Goal: Information Seeking & Learning: Check status

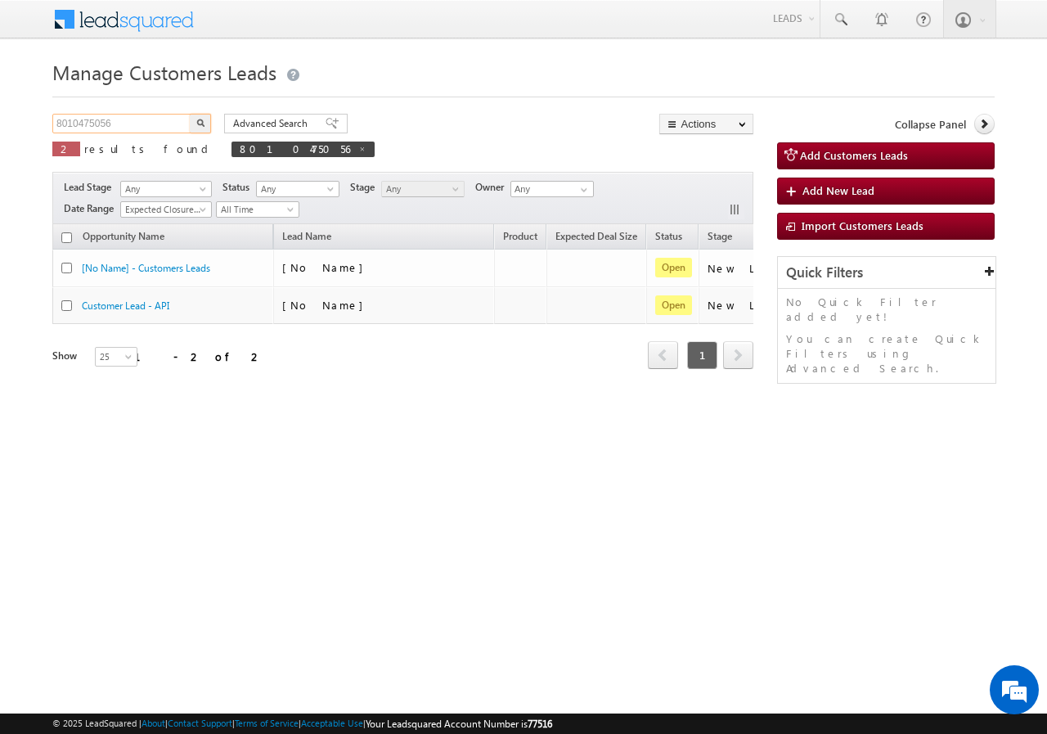
click at [134, 126] on input "8010475056" at bounding box center [122, 124] width 140 height 20
paste input "9350543685"
type input "9350543685"
click at [199, 119] on img "button" at bounding box center [200, 123] width 8 height 8
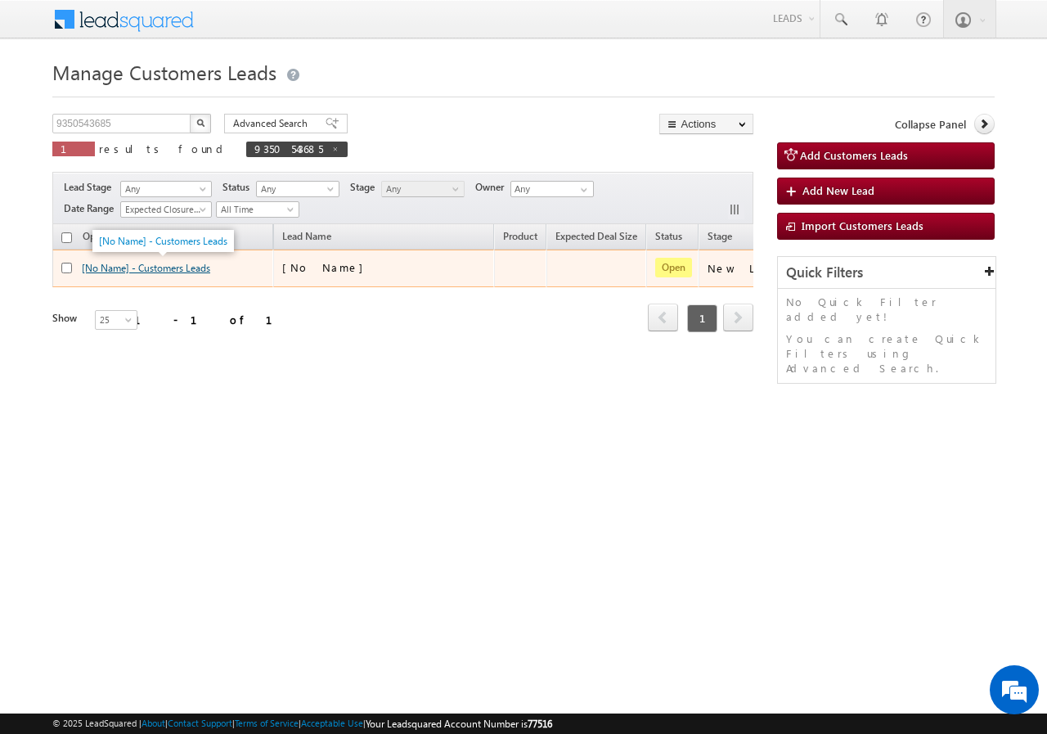
click at [158, 262] on link "[No Name] - Customers Leads" at bounding box center [146, 268] width 128 height 12
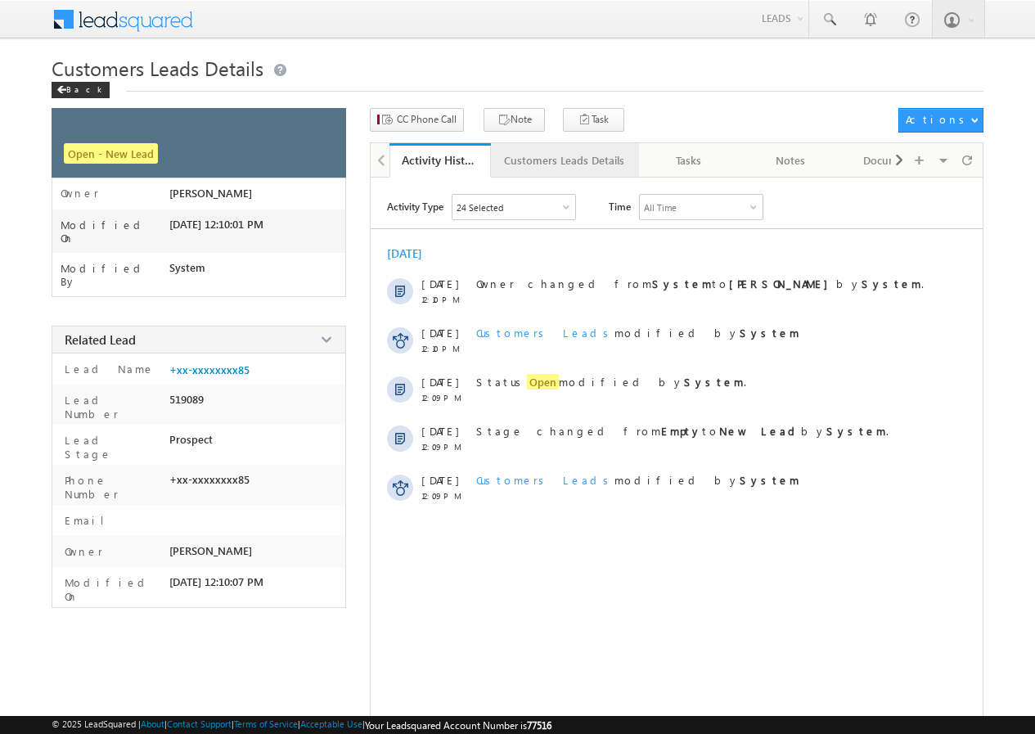
click at [542, 162] on div "Customers Leads Details" at bounding box center [564, 161] width 120 height 20
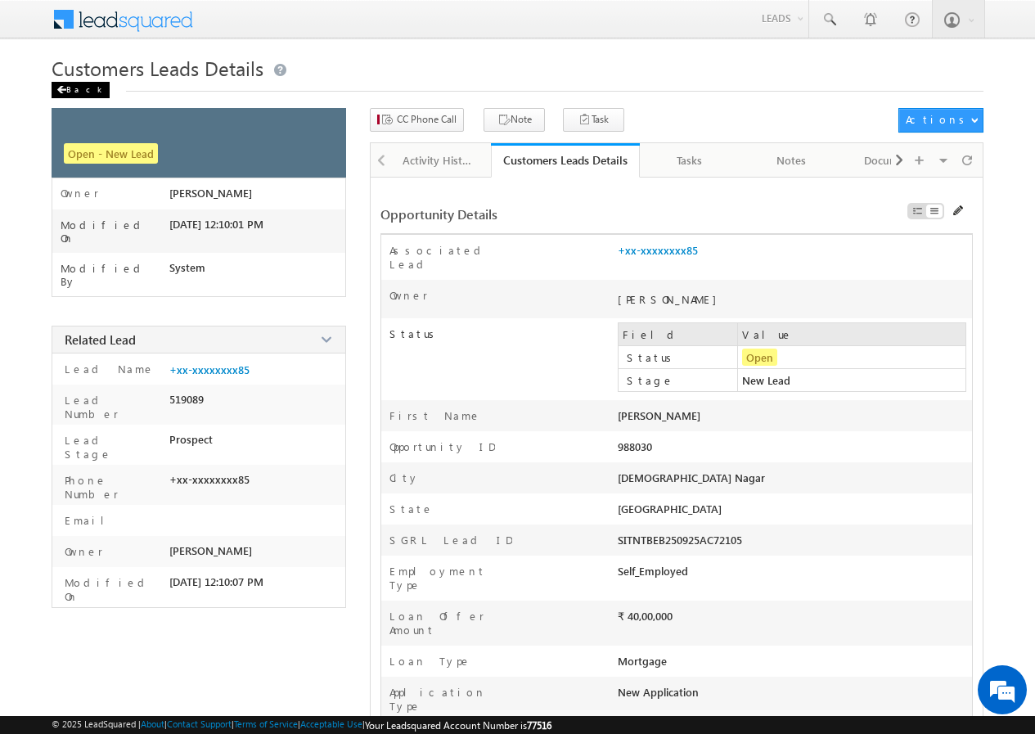
click at [79, 90] on div "Back" at bounding box center [81, 90] width 58 height 16
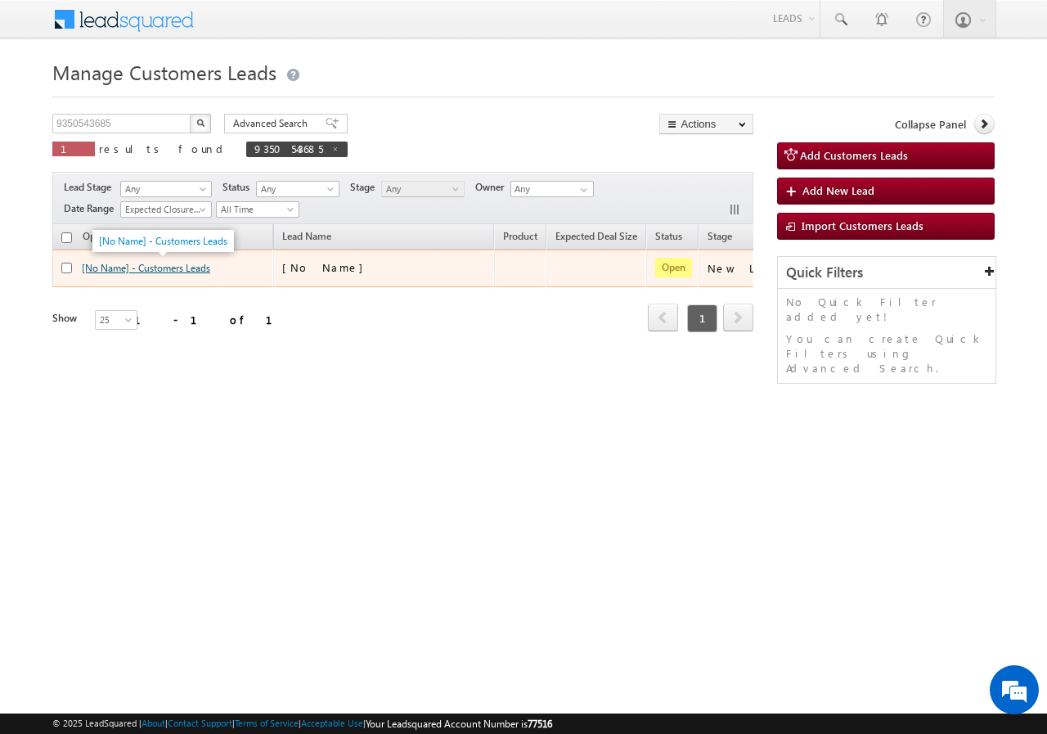
click at [170, 268] on link "[No Name] - Customers Leads" at bounding box center [146, 268] width 128 height 12
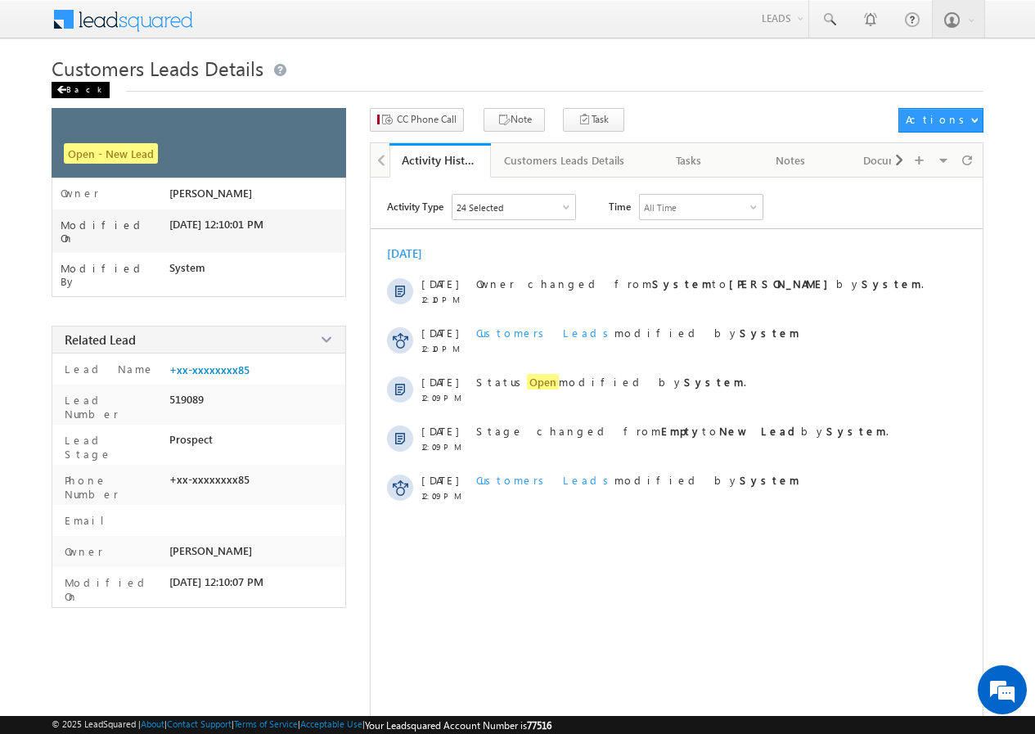
click at [85, 97] on div "Back" at bounding box center [81, 90] width 58 height 16
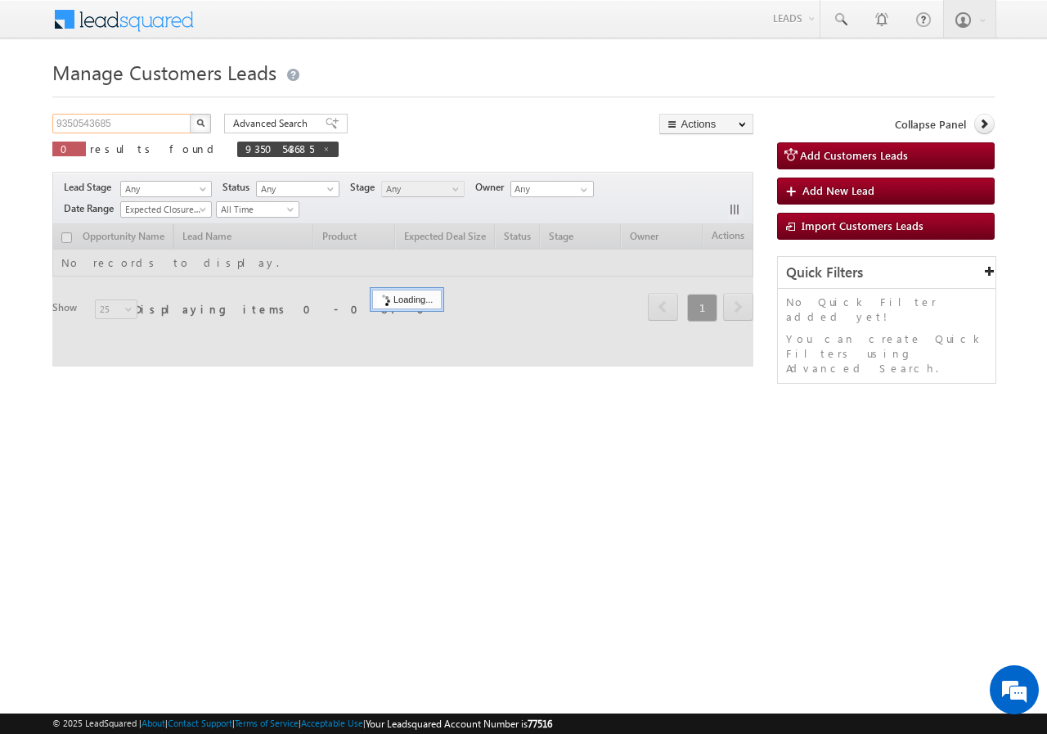
click at [147, 122] on input "9350543685" at bounding box center [122, 124] width 140 height 20
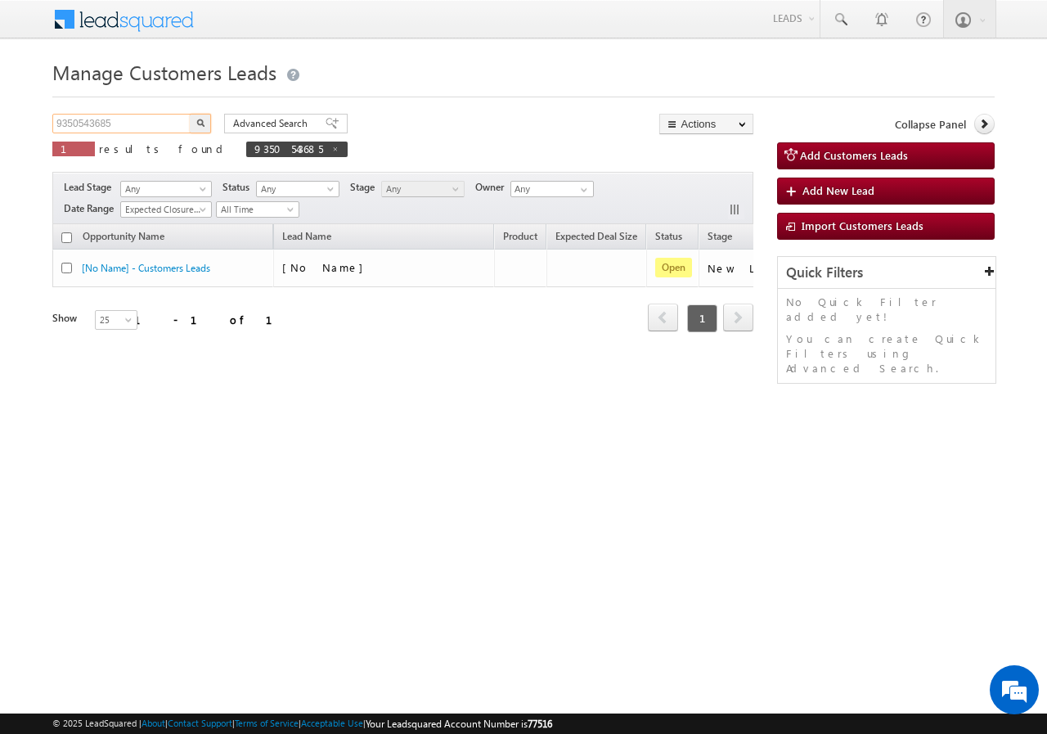
click at [147, 122] on input "9350543685" at bounding box center [122, 124] width 140 height 20
paste input "873163631"
type input "9873163631"
click at [195, 124] on button "button" at bounding box center [200, 124] width 21 height 20
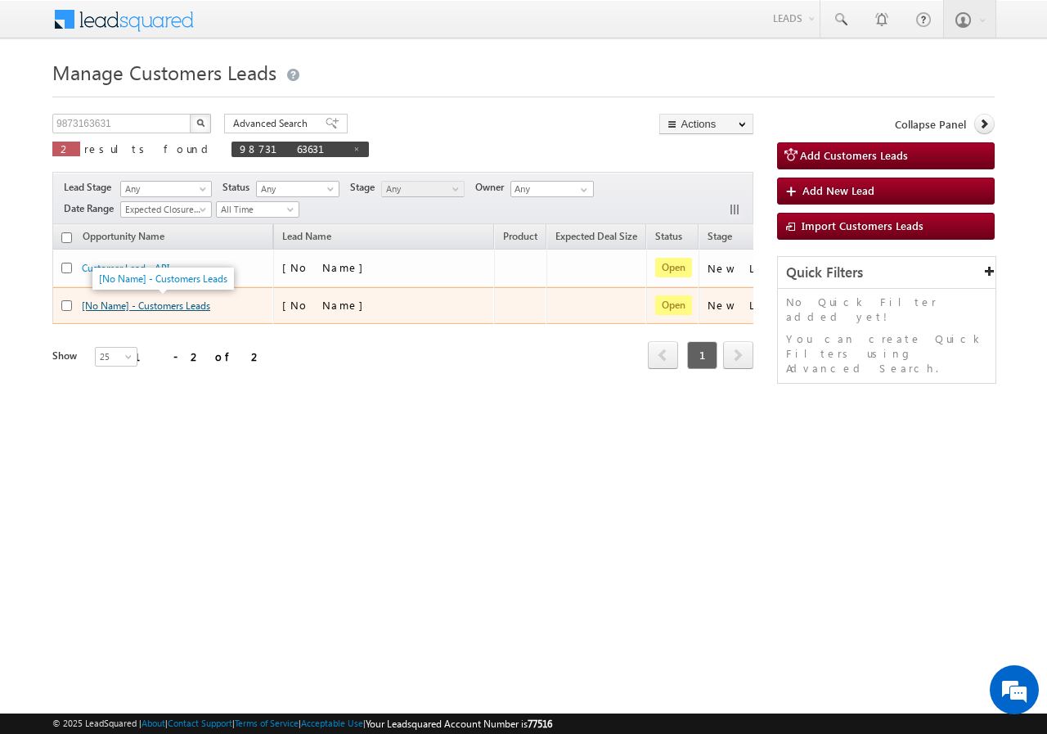
click at [158, 305] on link "[No Name] - Customers Leads" at bounding box center [146, 305] width 128 height 12
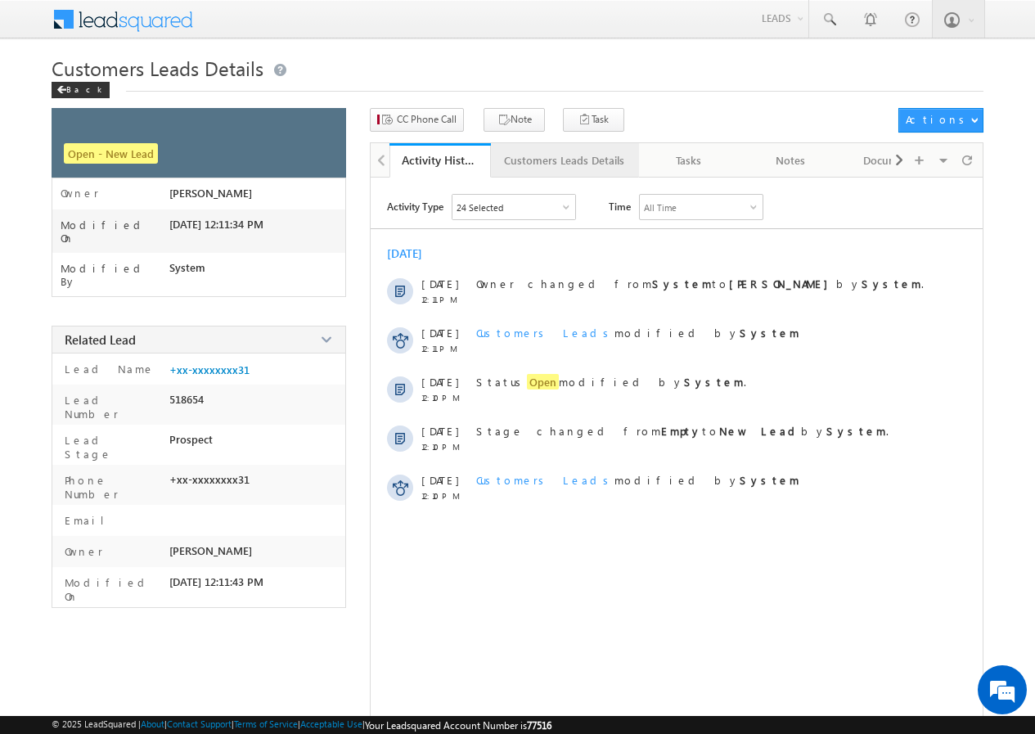
click at [527, 156] on div "Customers Leads Details" at bounding box center [564, 161] width 120 height 20
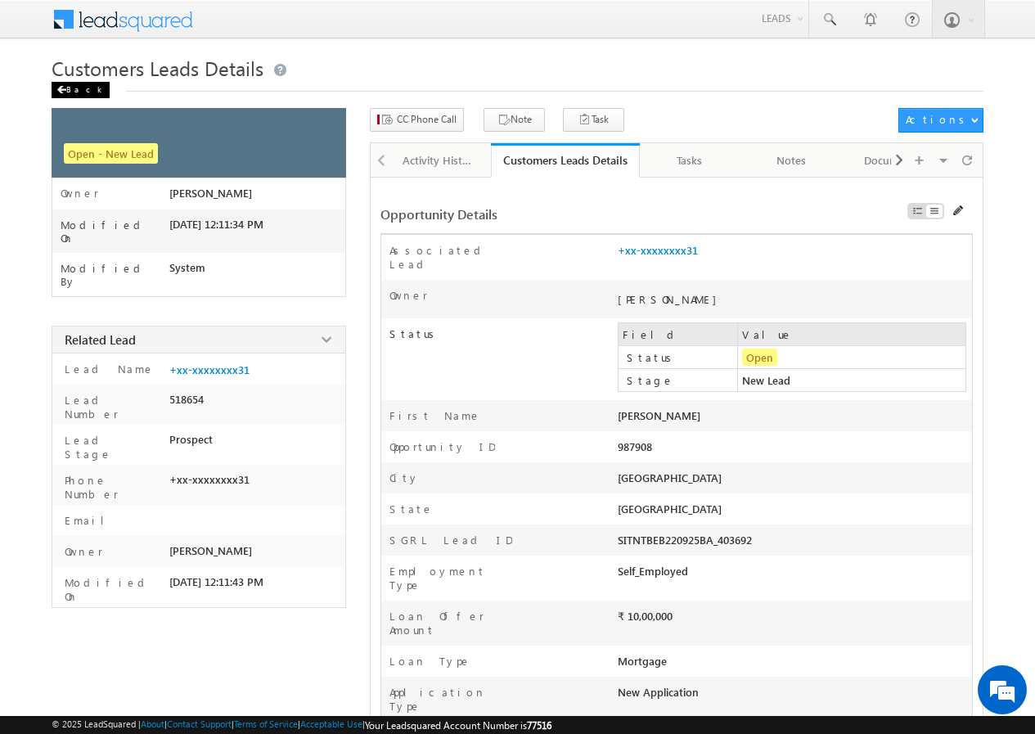
click at [65, 88] on span at bounding box center [61, 90] width 10 height 8
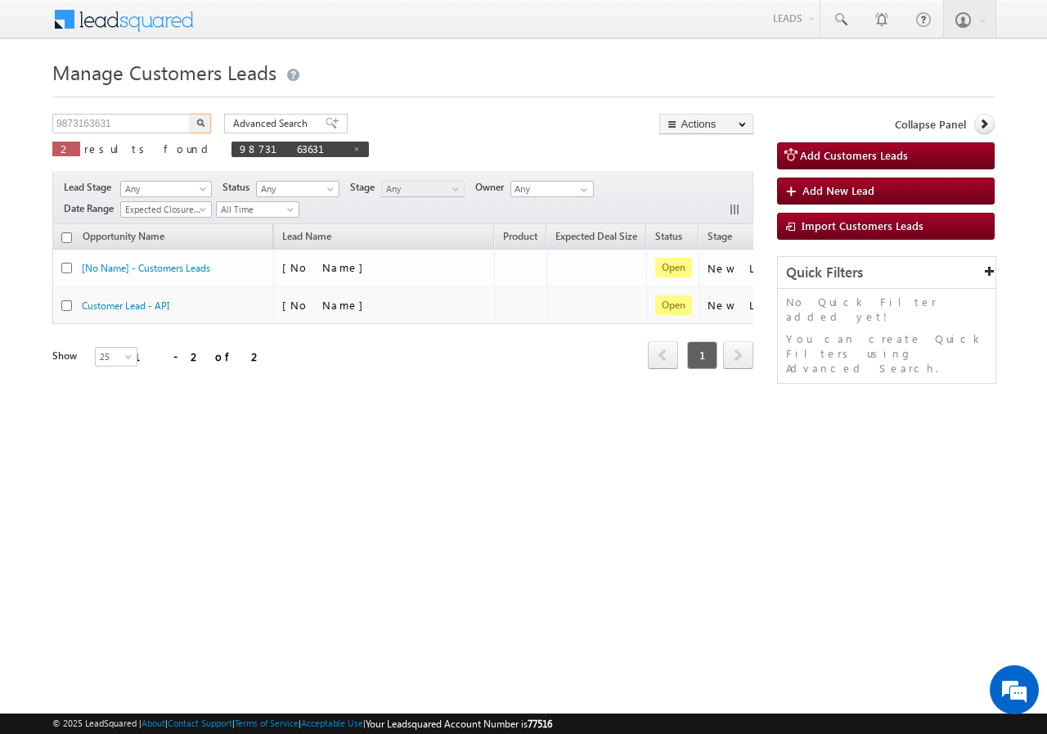
click at [144, 122] on input "9873163631" at bounding box center [122, 124] width 140 height 20
type input "8235615076"
click at [202, 120] on img "button" at bounding box center [200, 123] width 8 height 8
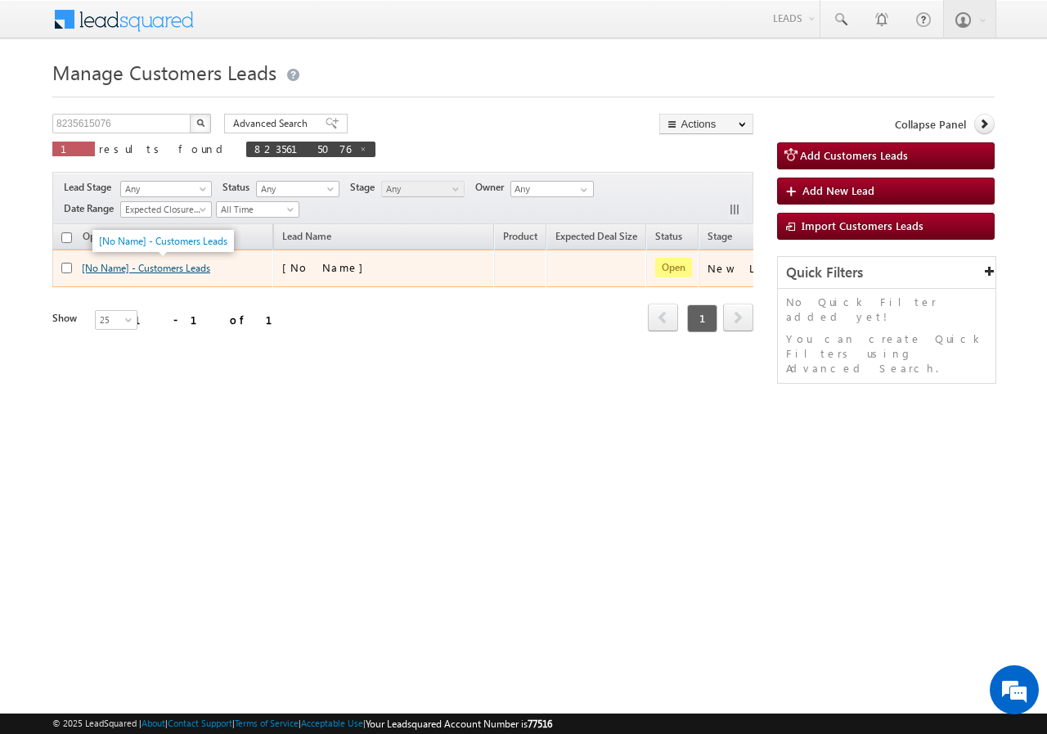
click at [197, 267] on link "[No Name] - Customers Leads" at bounding box center [146, 268] width 128 height 12
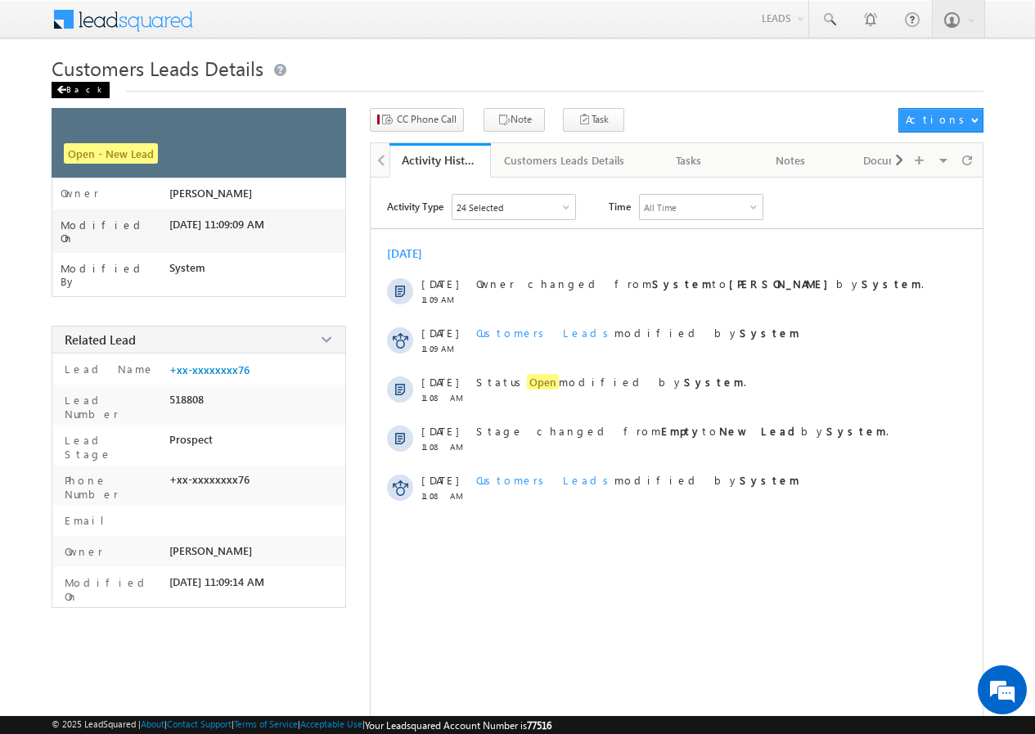
click at [75, 92] on div "Back" at bounding box center [81, 90] width 58 height 16
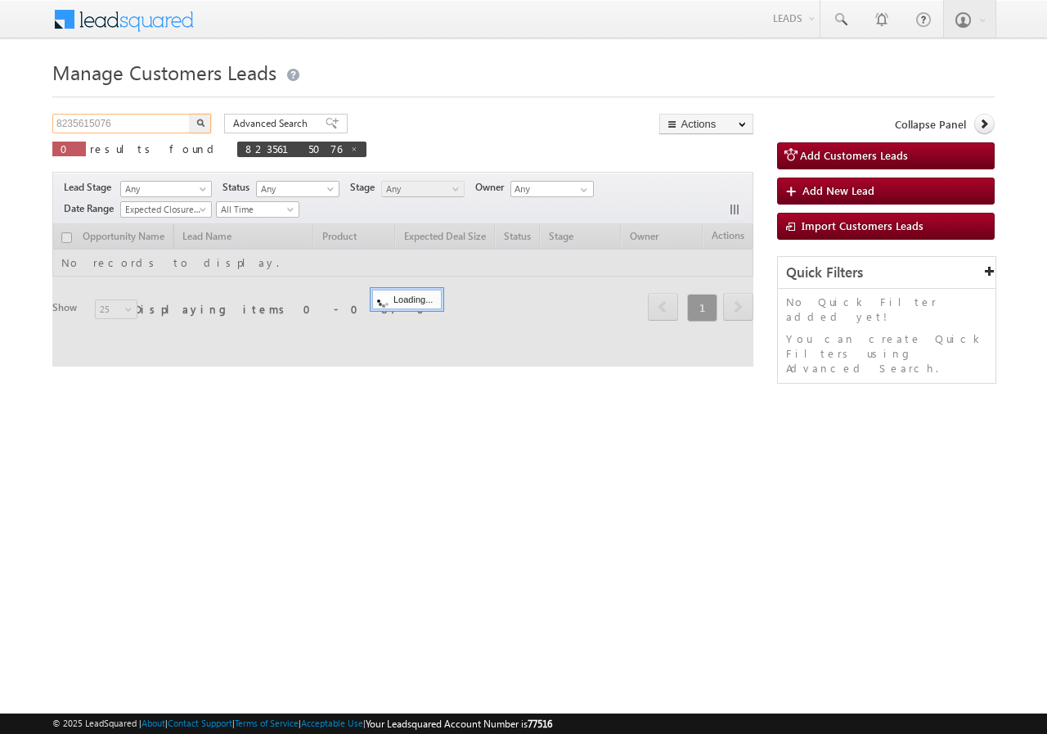
click at [139, 124] on input "8235615076" at bounding box center [122, 124] width 140 height 20
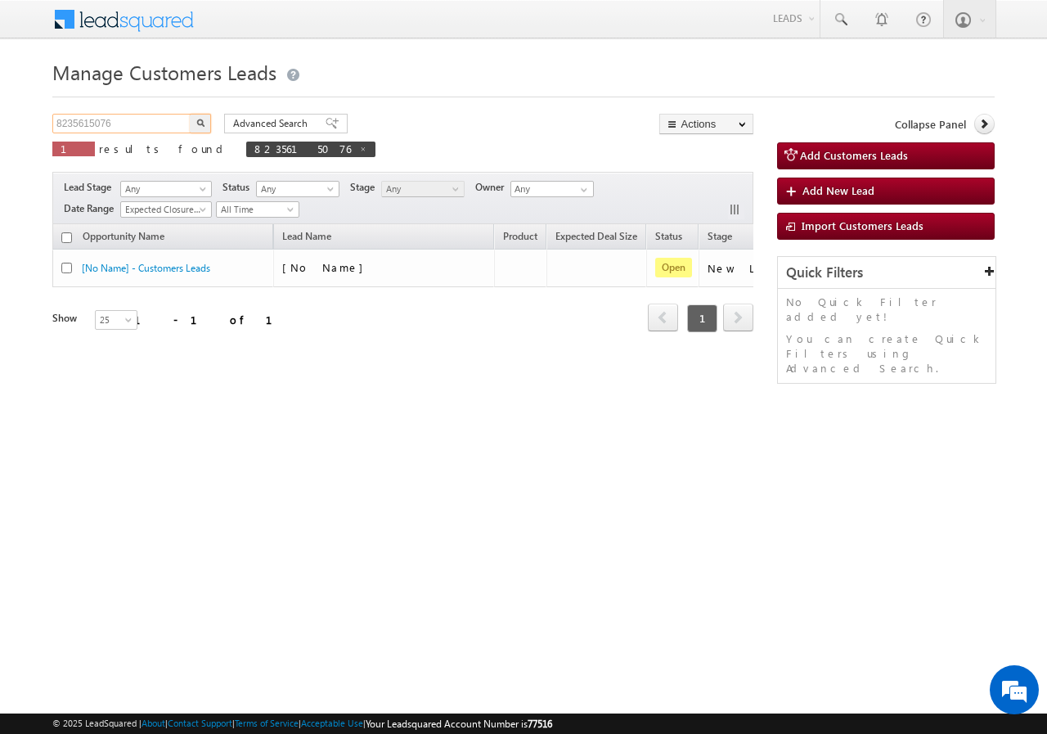
paste input "958921942"
type input "8958921942"
click at [200, 126] on img "button" at bounding box center [200, 123] width 8 height 8
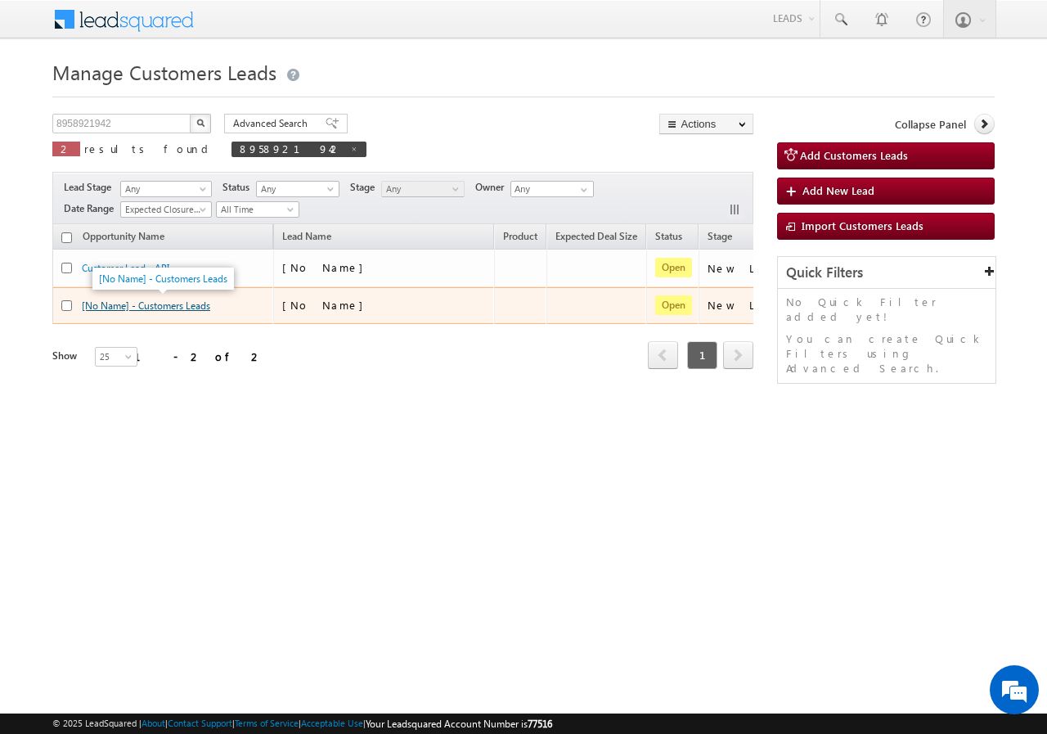
click at [206, 308] on link "[No Name] - Customers Leads" at bounding box center [146, 305] width 128 height 12
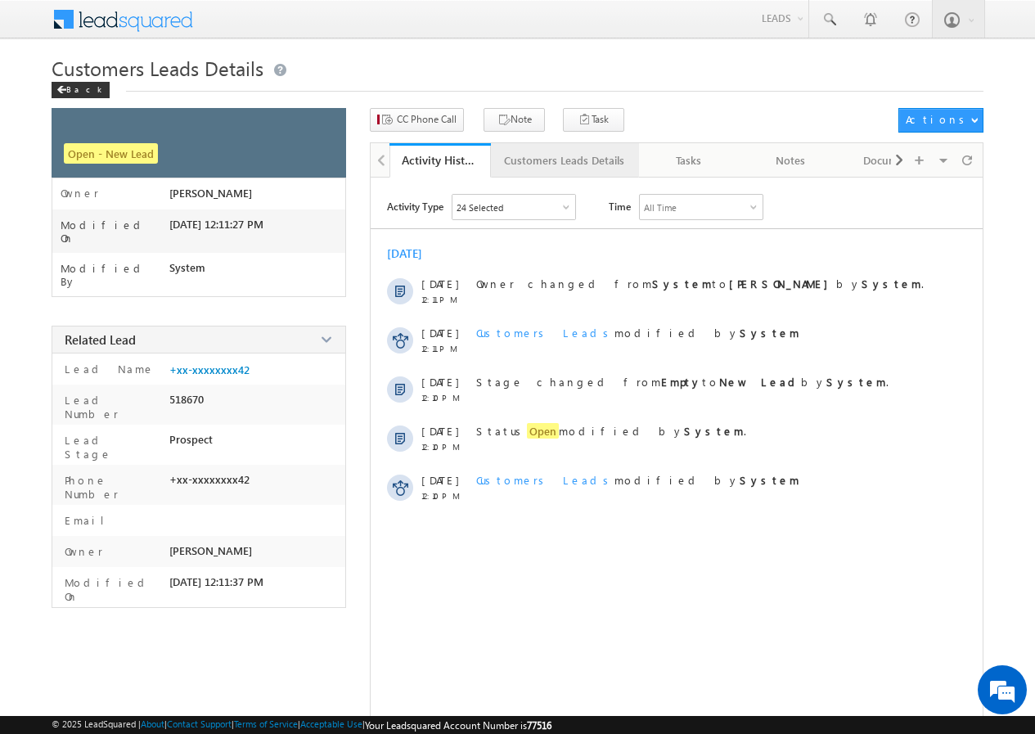
click at [560, 166] on div "Customers Leads Details" at bounding box center [564, 161] width 120 height 20
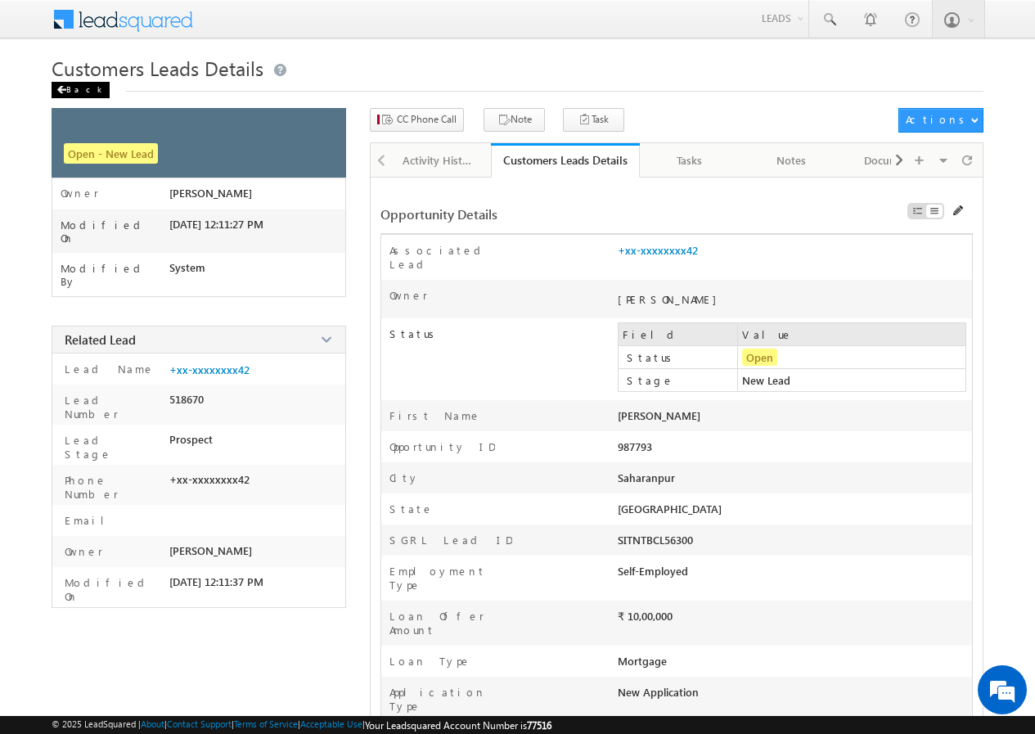
click at [74, 95] on div "Back" at bounding box center [81, 90] width 58 height 16
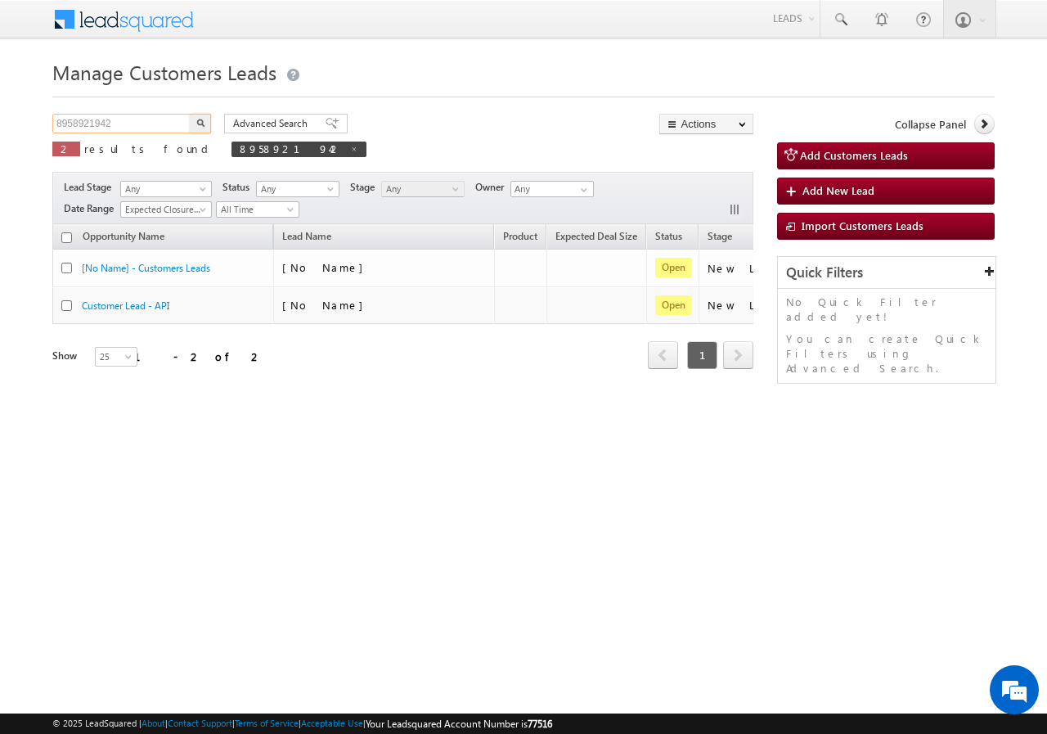
click at [136, 124] on input "8958921942" at bounding box center [122, 124] width 140 height 20
paste input "9930920928"
type input "9930920928"
click at [191, 124] on button "button" at bounding box center [200, 124] width 21 height 20
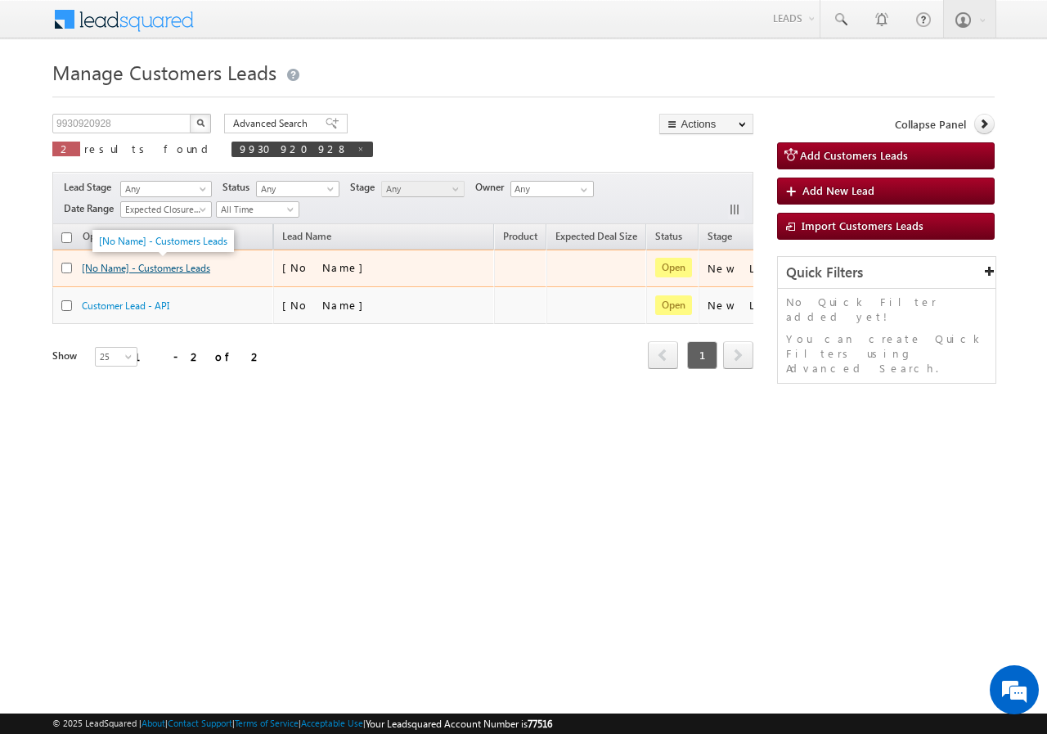
click at [201, 270] on link "[No Name] - Customers Leads" at bounding box center [146, 268] width 128 height 12
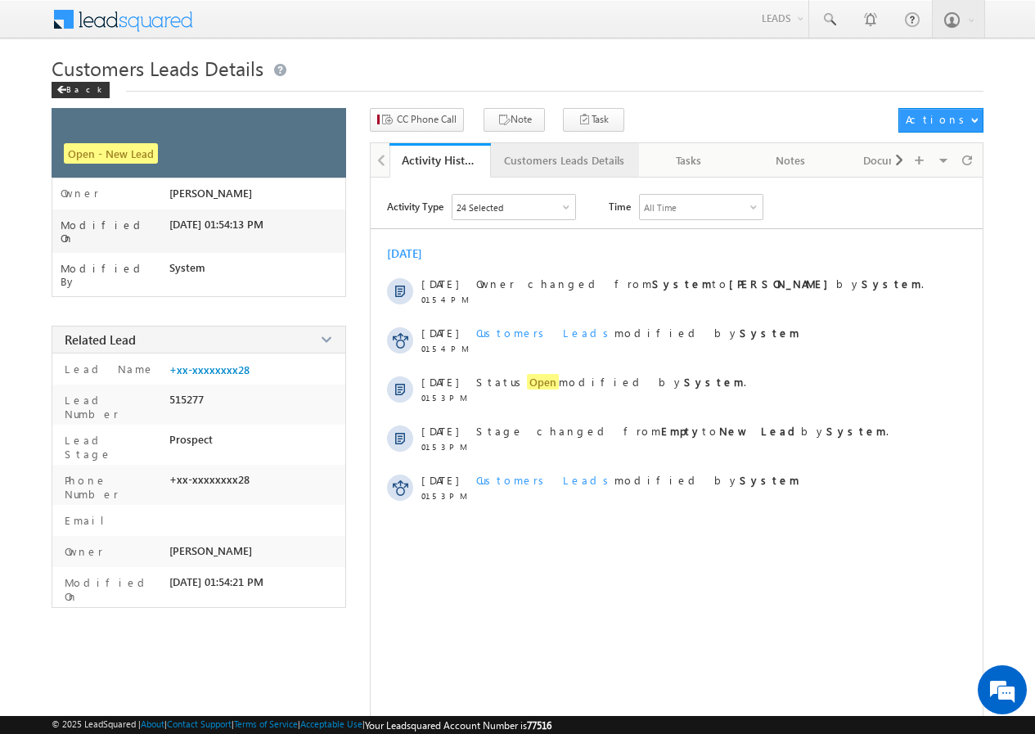
click at [532, 148] on link "Customers Leads Details" at bounding box center [565, 160] width 148 height 34
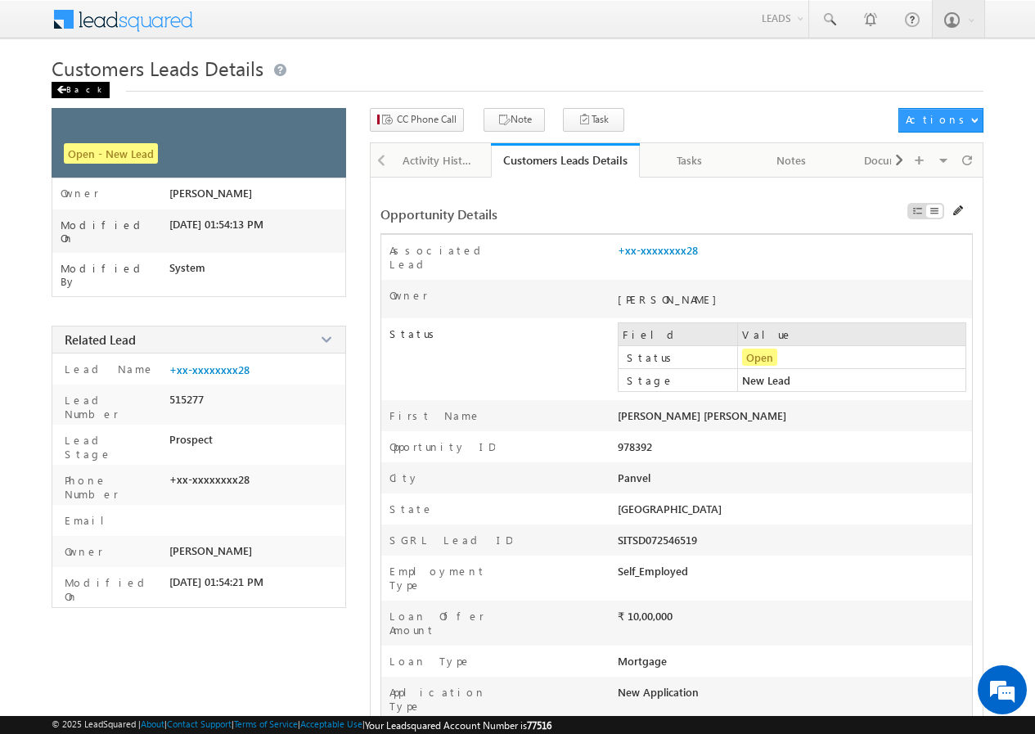
click at [77, 86] on div "Back" at bounding box center [81, 90] width 58 height 16
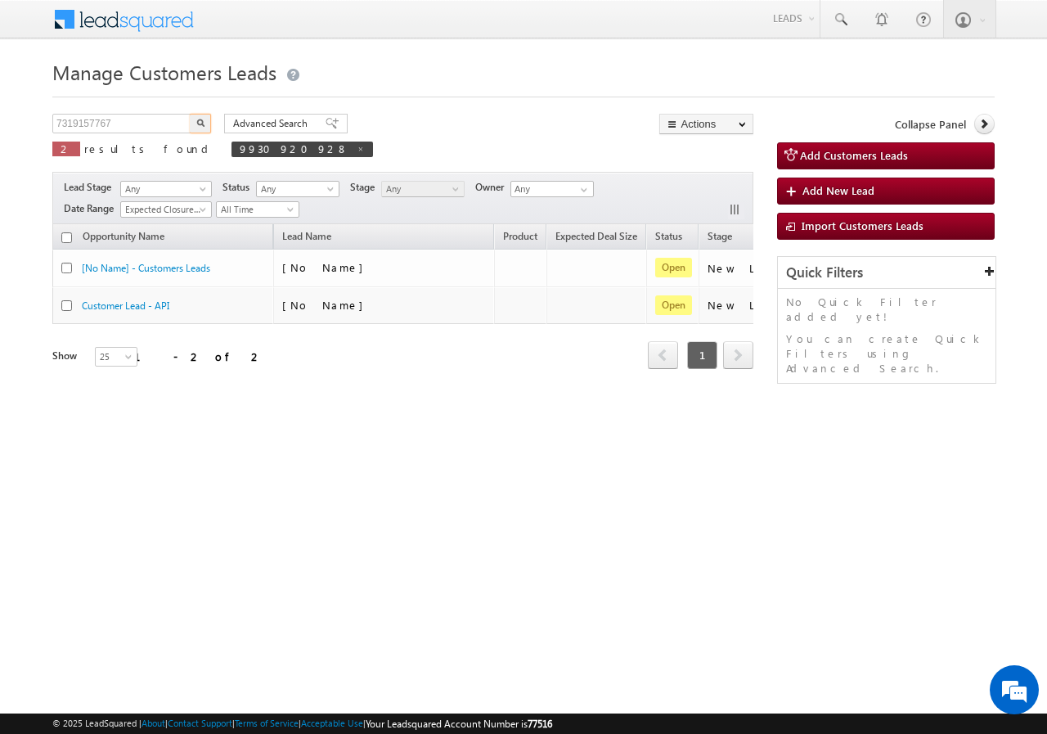
type input "7319157767"
click at [195, 120] on button "button" at bounding box center [200, 124] width 21 height 20
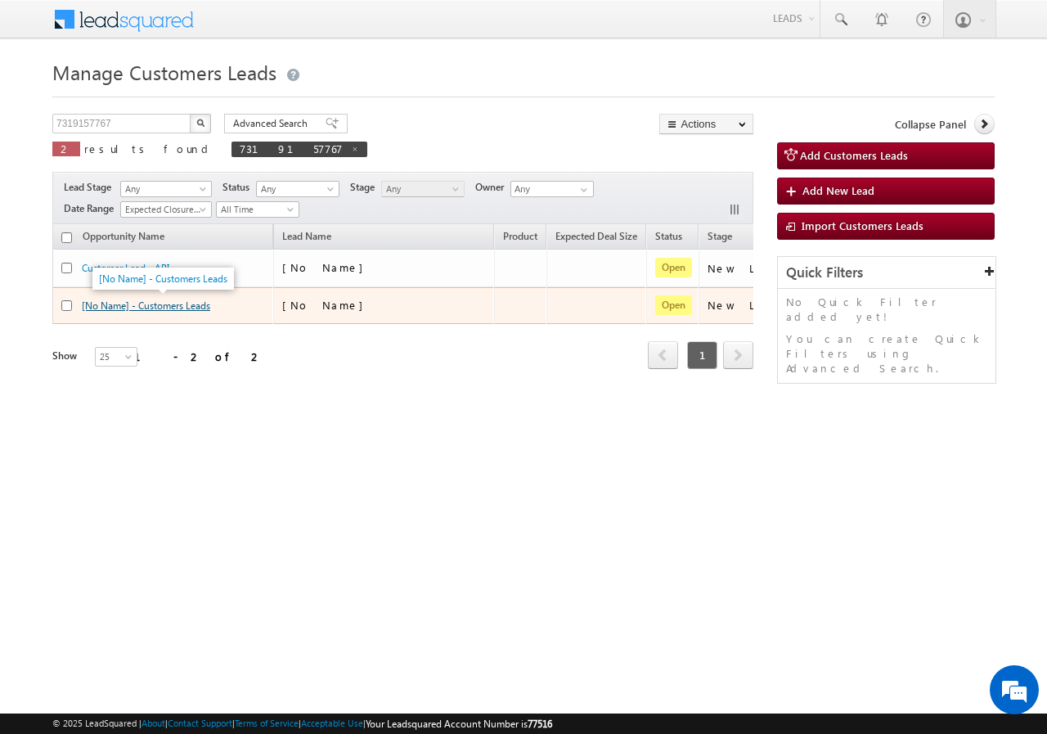
click at [175, 305] on link "[No Name] - Customers Leads" at bounding box center [146, 305] width 128 height 12
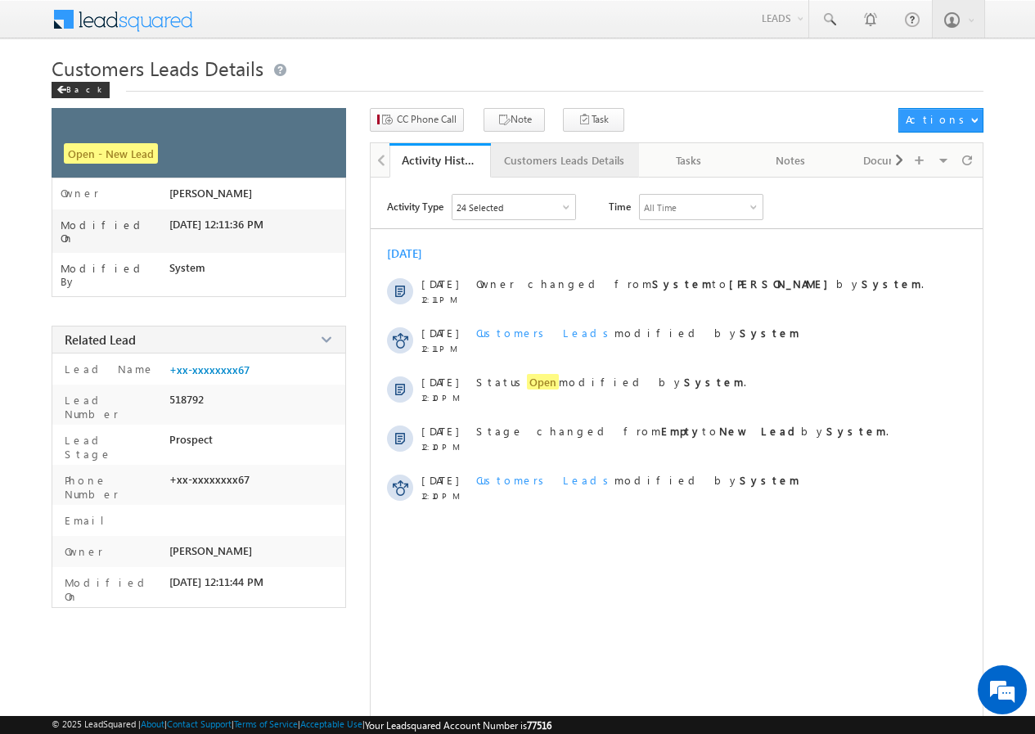
click at [533, 157] on div "Customers Leads Details" at bounding box center [564, 161] width 120 height 20
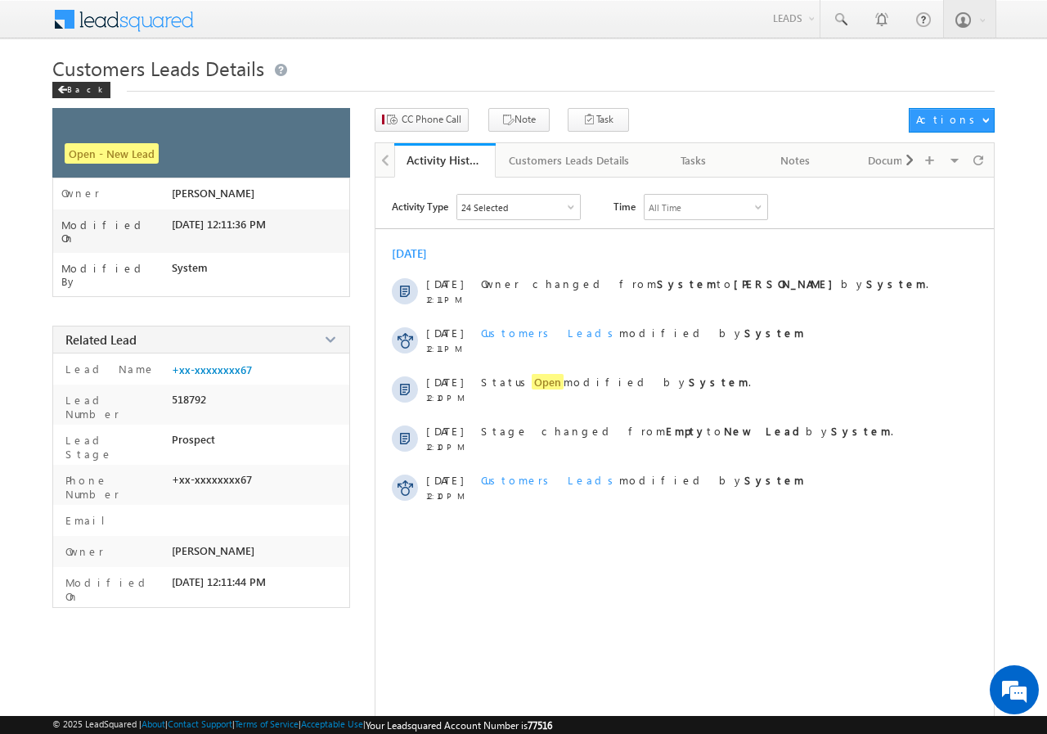
click at [80, 97] on div "Back" at bounding box center [81, 90] width 58 height 16
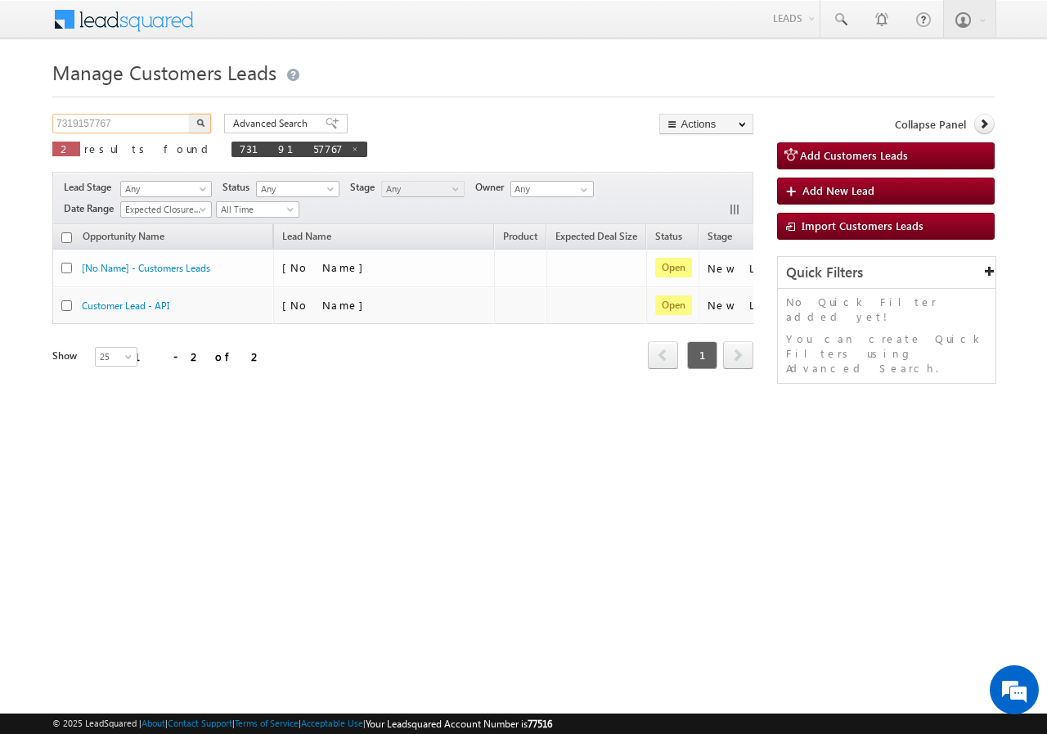
click at [127, 119] on input "7319157767" at bounding box center [122, 124] width 140 height 20
paste input "9451149831"
type input "9451149831"
click at [205, 121] on button "button" at bounding box center [200, 124] width 21 height 20
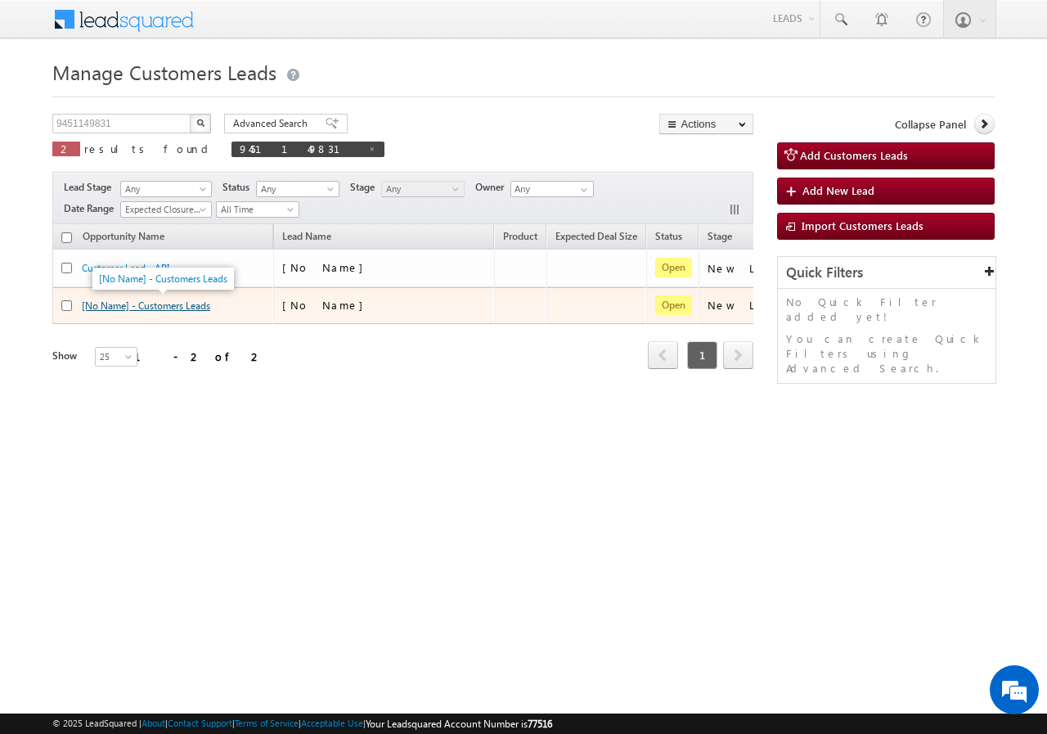
click at [148, 301] on link "[No Name] - Customers Leads" at bounding box center [146, 305] width 128 height 12
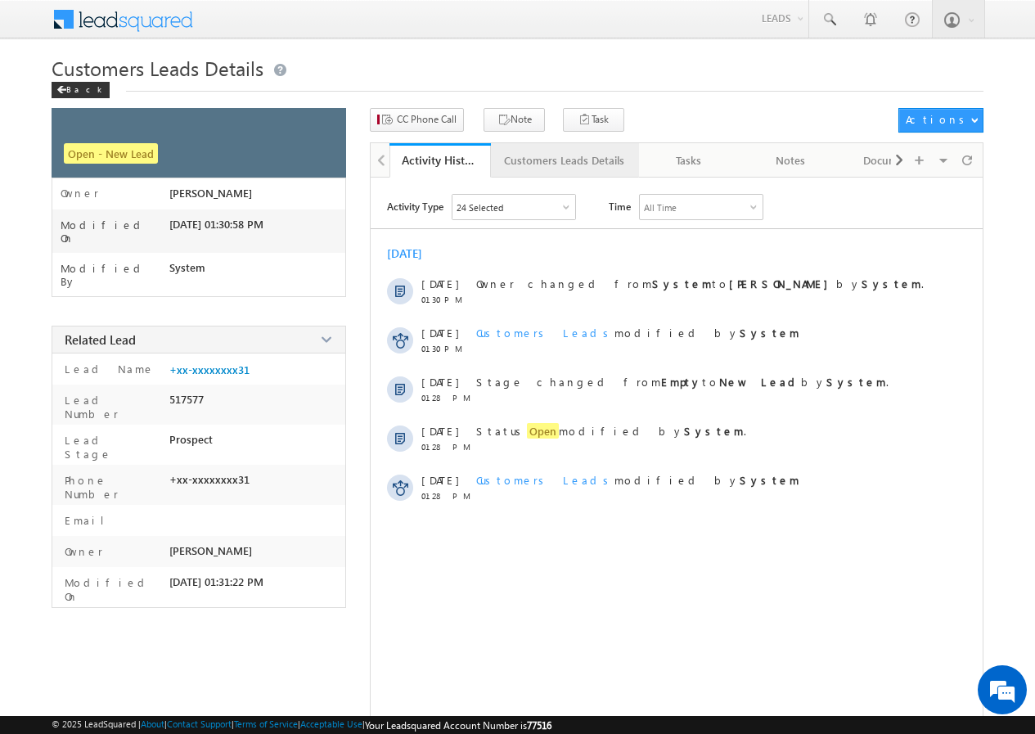
click at [538, 155] on div "Customers Leads Details" at bounding box center [564, 161] width 120 height 20
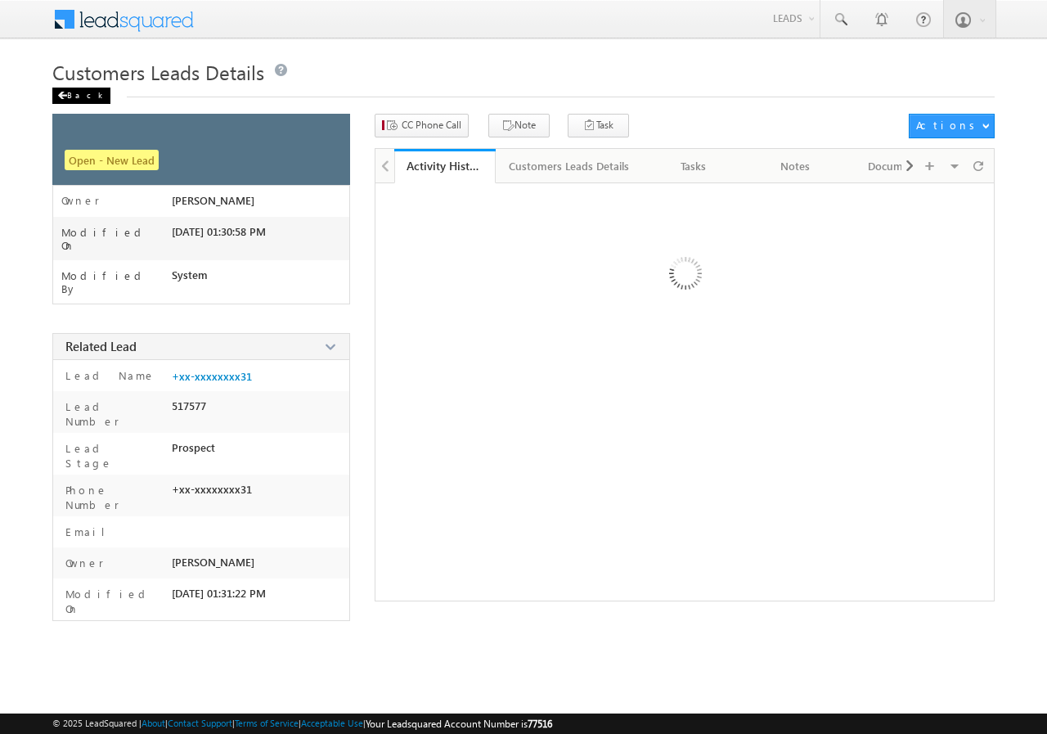
click at [66, 95] on span at bounding box center [62, 96] width 10 height 8
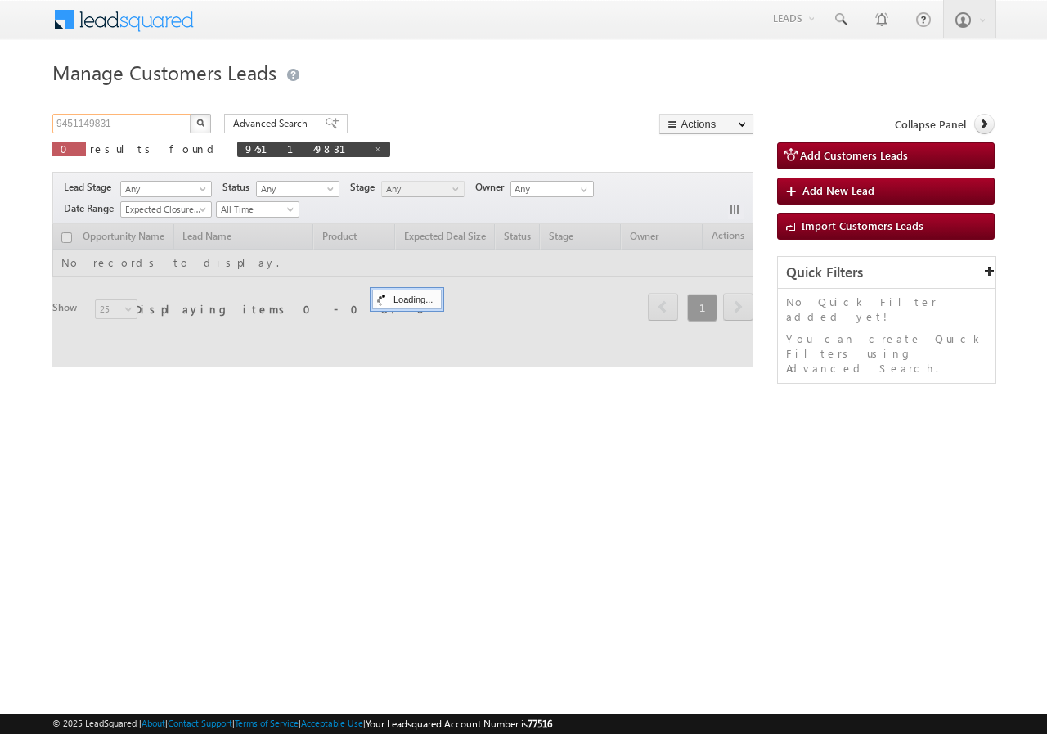
click at [123, 119] on input "9451149831" at bounding box center [122, 124] width 140 height 20
paste input "950858320"
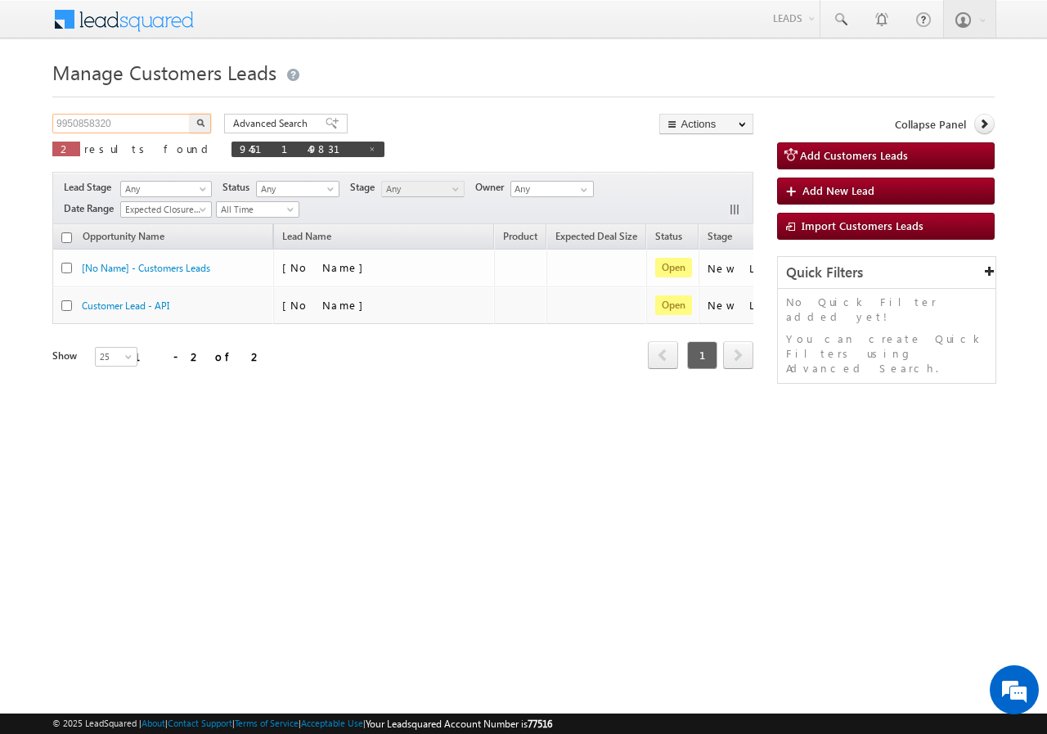
type input "9950858320"
click at [194, 121] on button "button" at bounding box center [200, 124] width 21 height 20
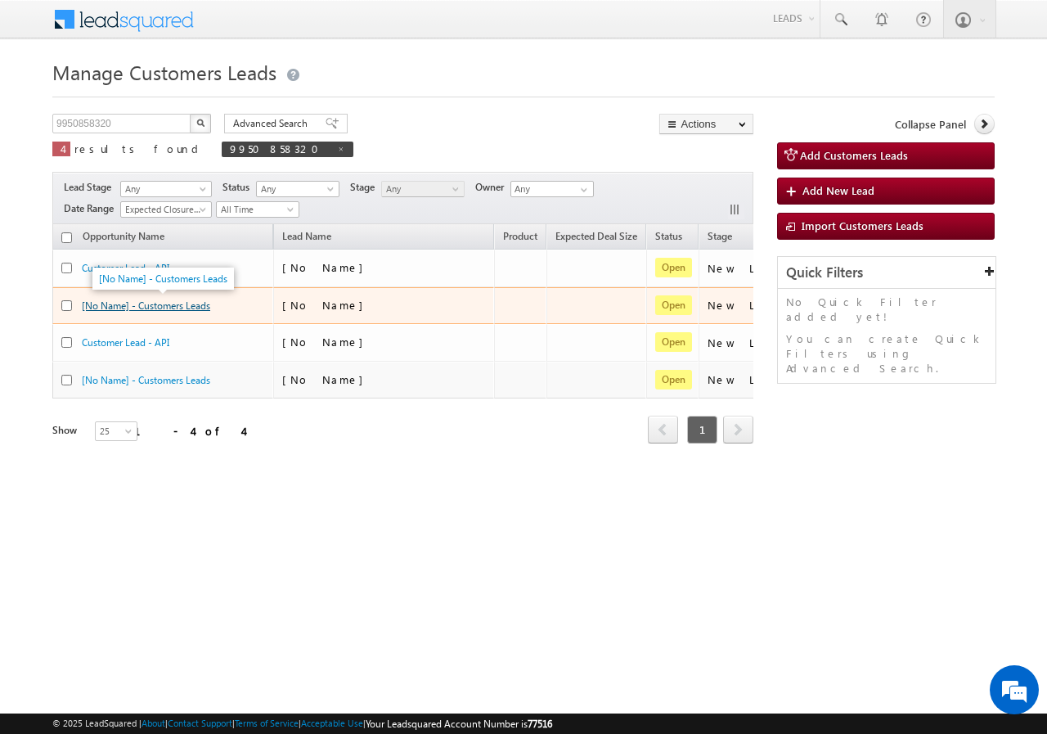
click at [175, 309] on link "[No Name] - Customers Leads" at bounding box center [146, 305] width 128 height 12
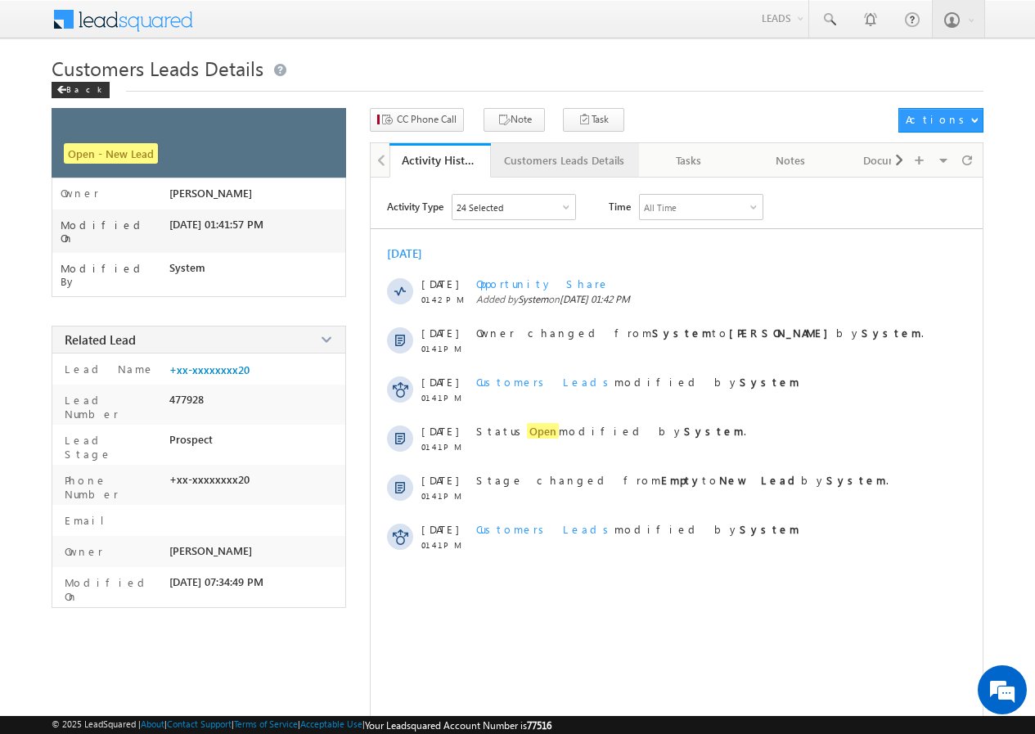
click at [565, 167] on div "Customers Leads Details" at bounding box center [564, 161] width 120 height 20
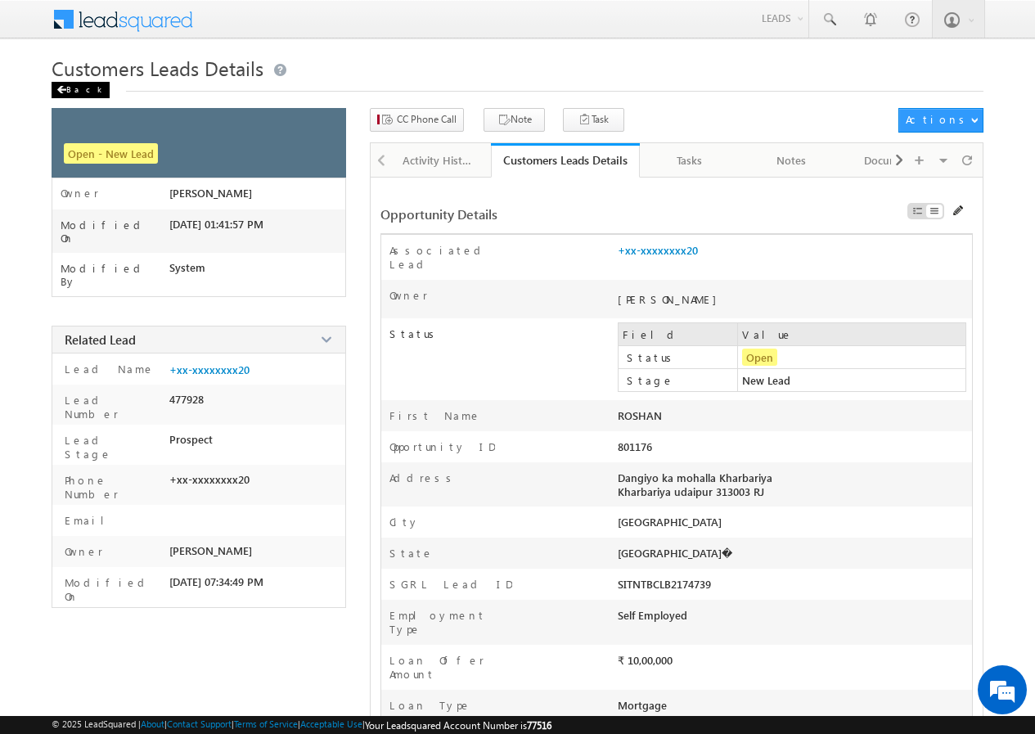
click at [72, 90] on div "Back" at bounding box center [81, 90] width 58 height 16
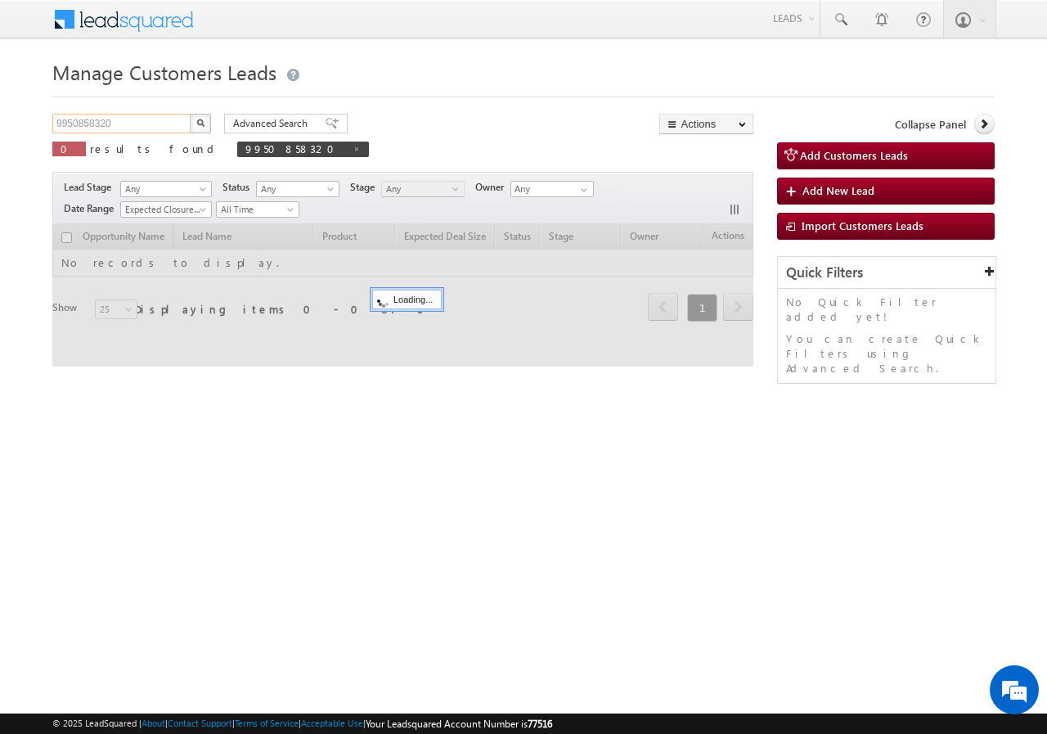
click at [135, 128] on input "9950858320" at bounding box center [122, 124] width 140 height 20
paste input "38669286"
type input "9386692860"
click at [214, 119] on div "Advanced Search Advanced search results" at bounding box center [280, 124] width 136 height 20
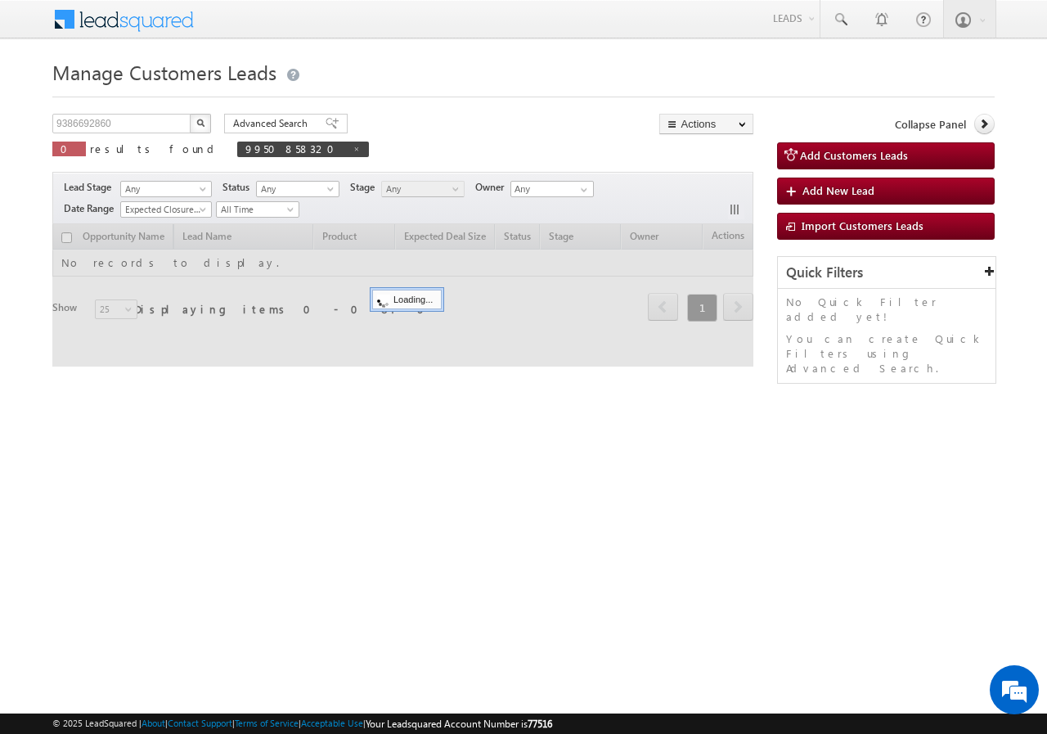
click at [209, 118] on button "button" at bounding box center [200, 124] width 21 height 20
